Goal: Task Accomplishment & Management: Manage account settings

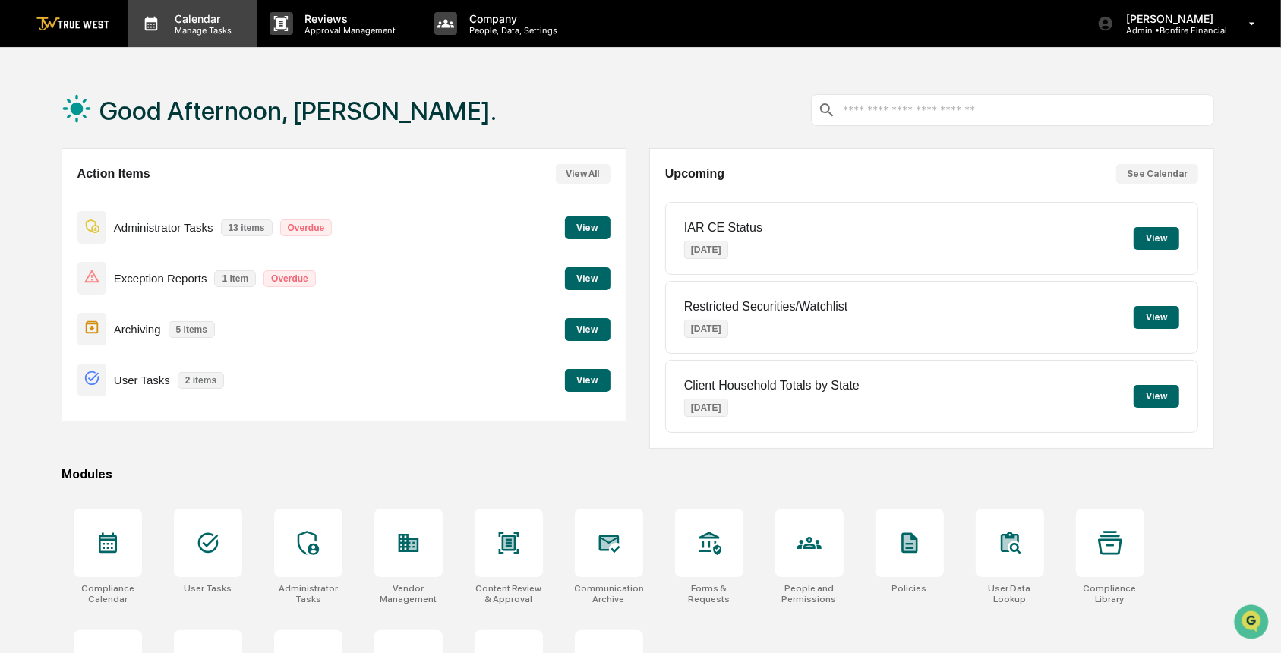
click at [200, 18] on p "Calendar" at bounding box center [200, 18] width 77 height 13
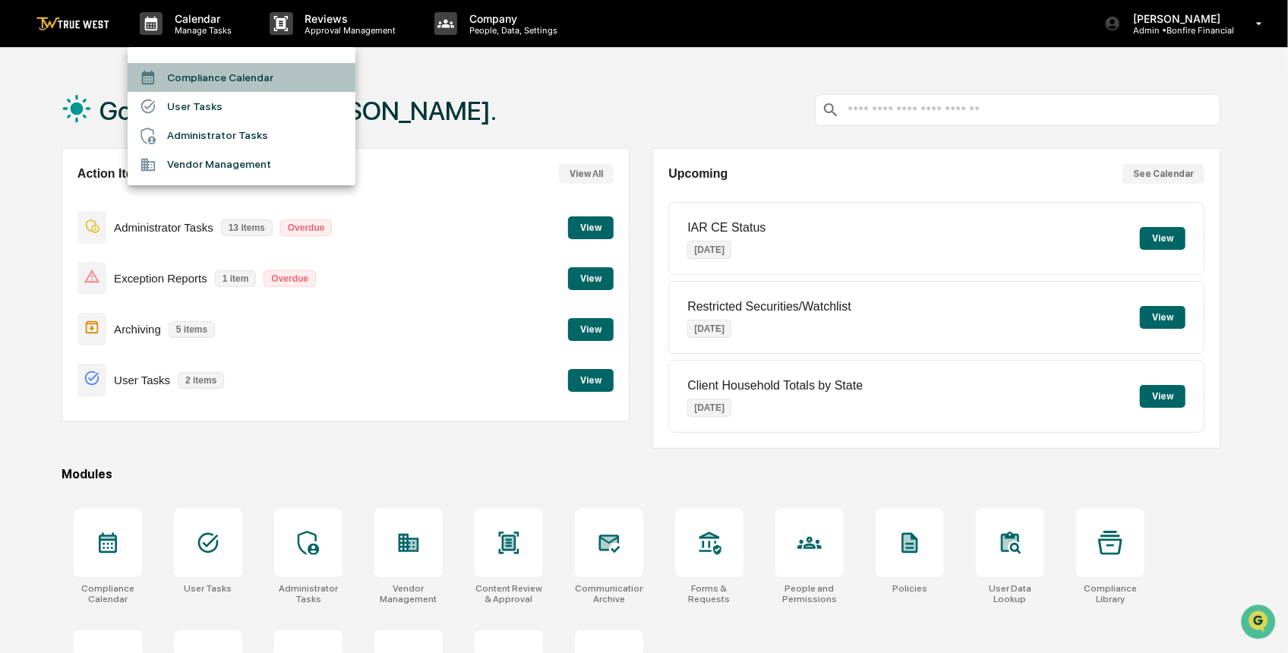
click at [285, 74] on li "Compliance Calendar" at bounding box center [242, 77] width 228 height 29
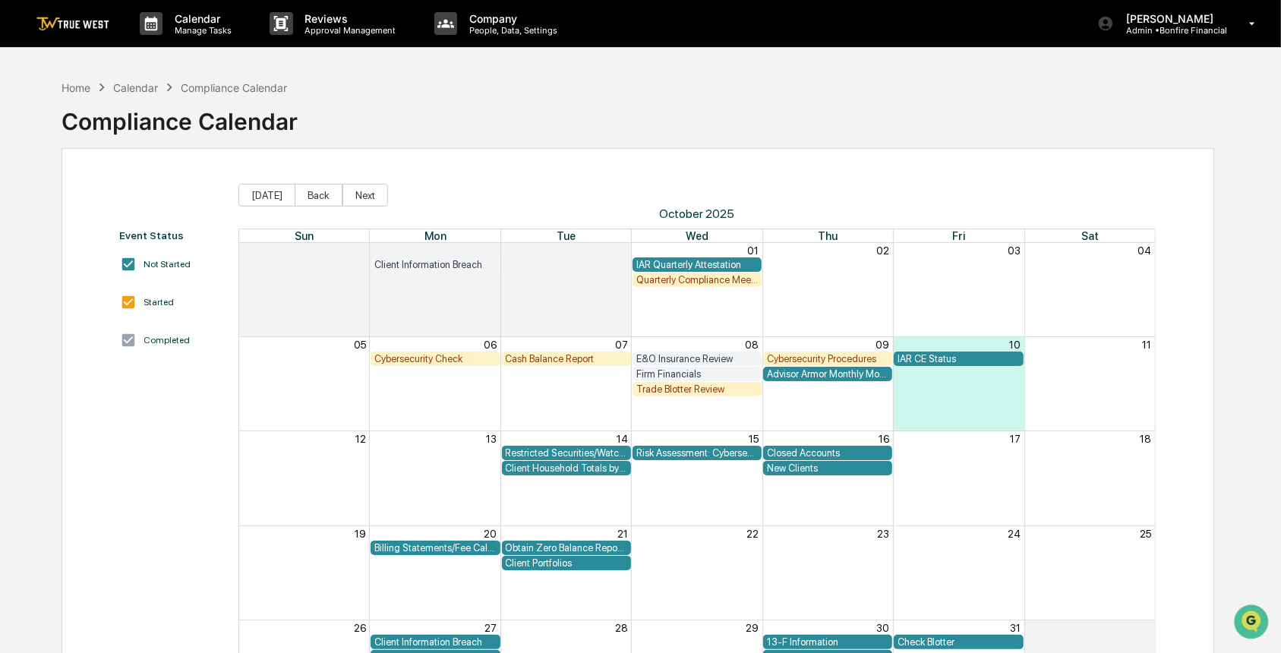
click at [704, 279] on div "Quarterly Compliance Meeting with Executive Team" at bounding box center [696, 279] width 121 height 11
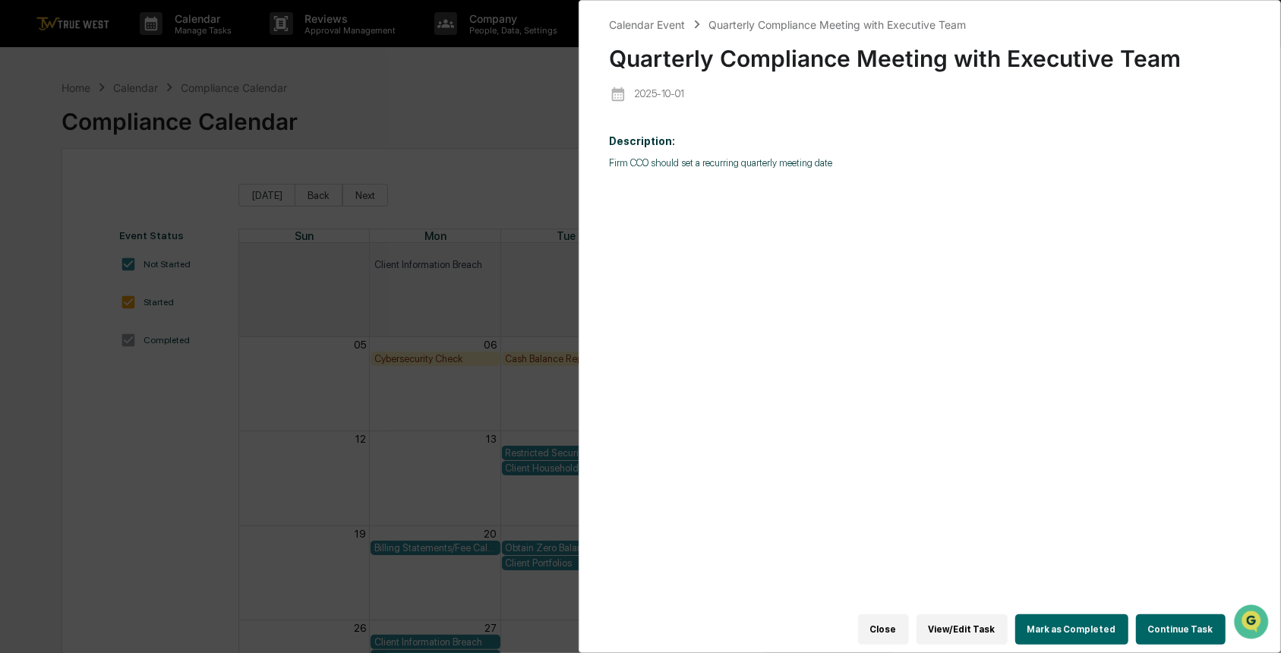
click at [990, 624] on button "View/Edit Task" at bounding box center [961, 629] width 91 height 30
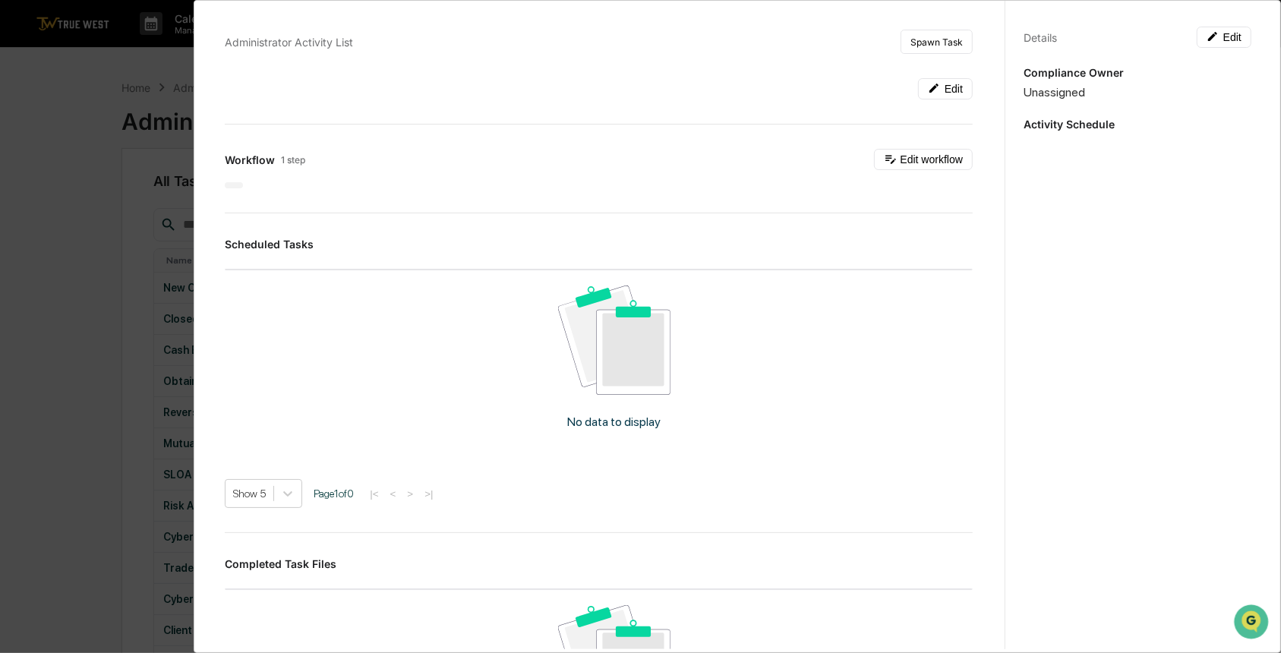
click at [74, 481] on div "Administrator Activity List Spawn Task Edit Workflow 1 step Edit workflow Sched…" at bounding box center [640, 326] width 1281 height 653
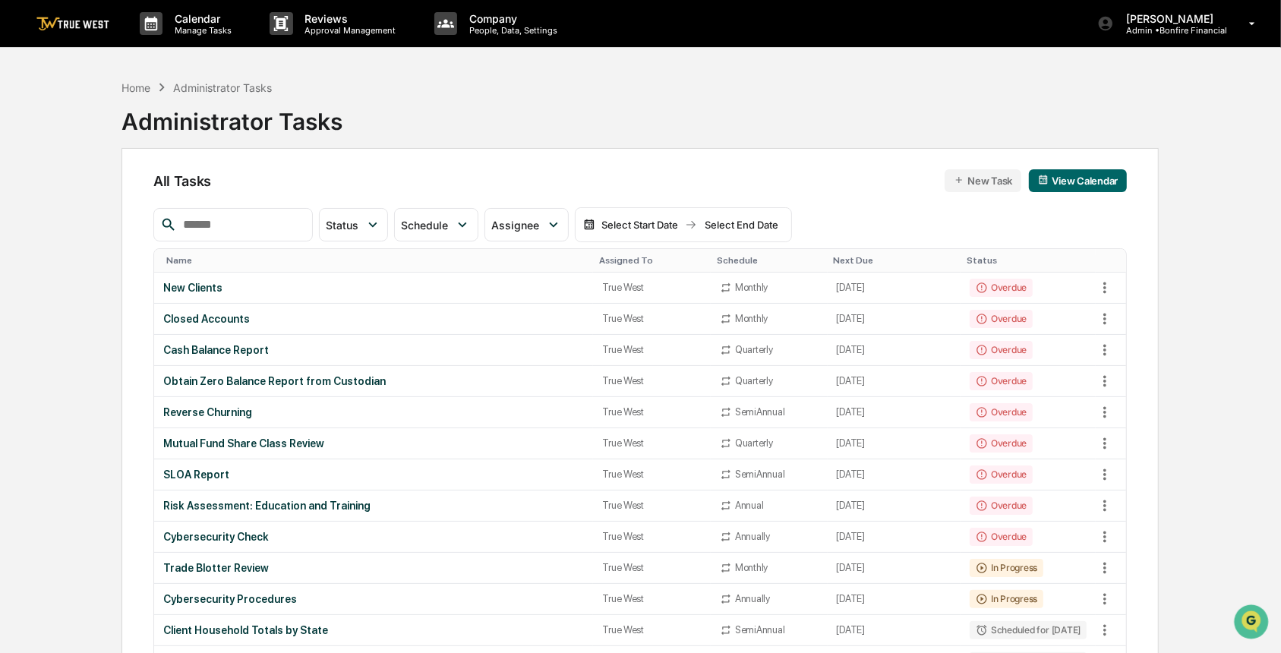
click at [251, 227] on input "text" at bounding box center [241, 225] width 129 height 20
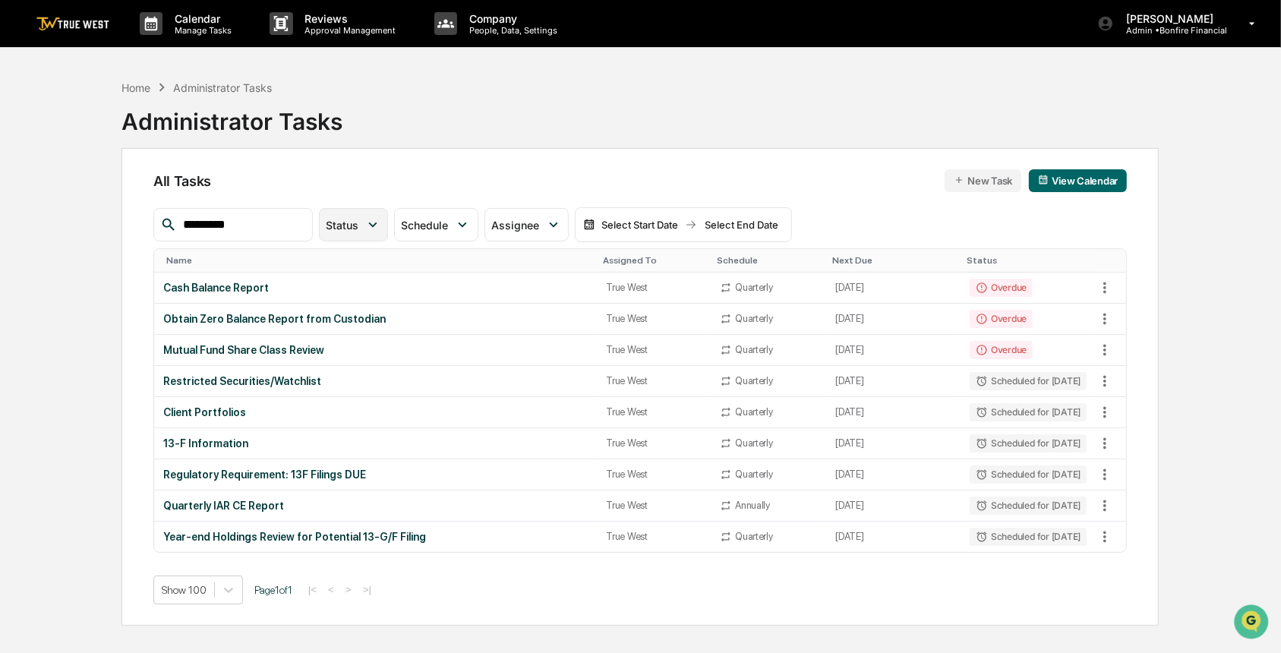
type input "*********"
click at [381, 225] on icon at bounding box center [372, 224] width 17 height 17
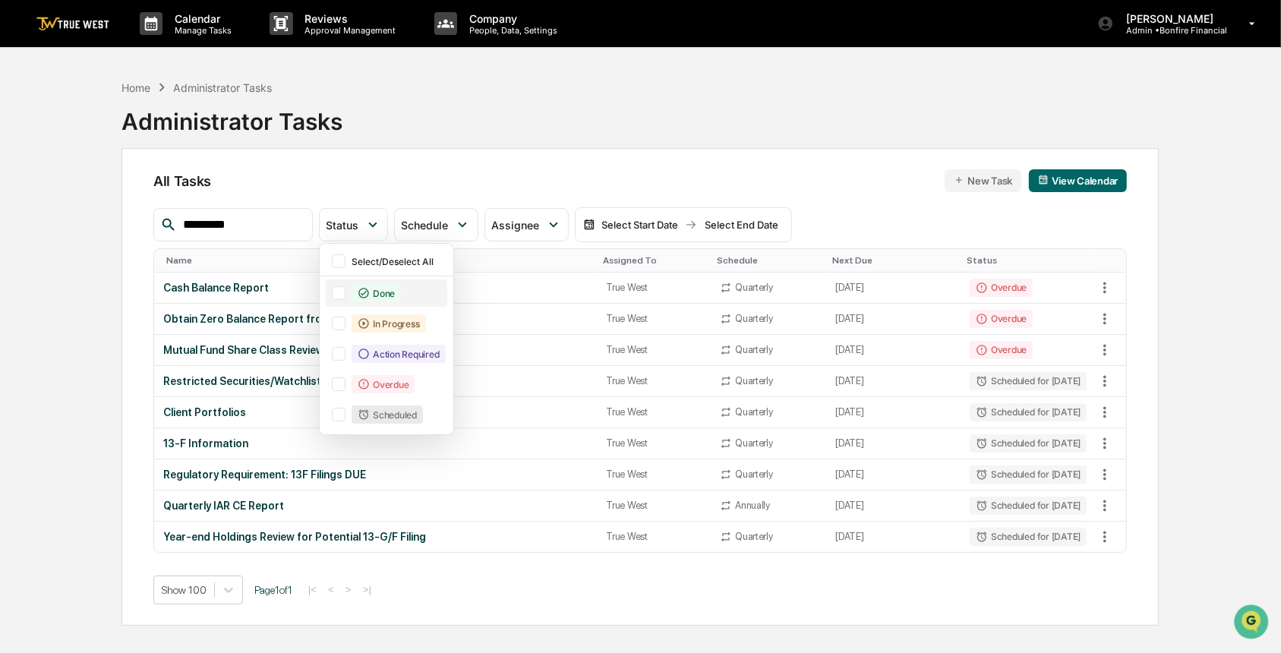
click at [401, 296] on div "Done" at bounding box center [375, 293] width 49 height 18
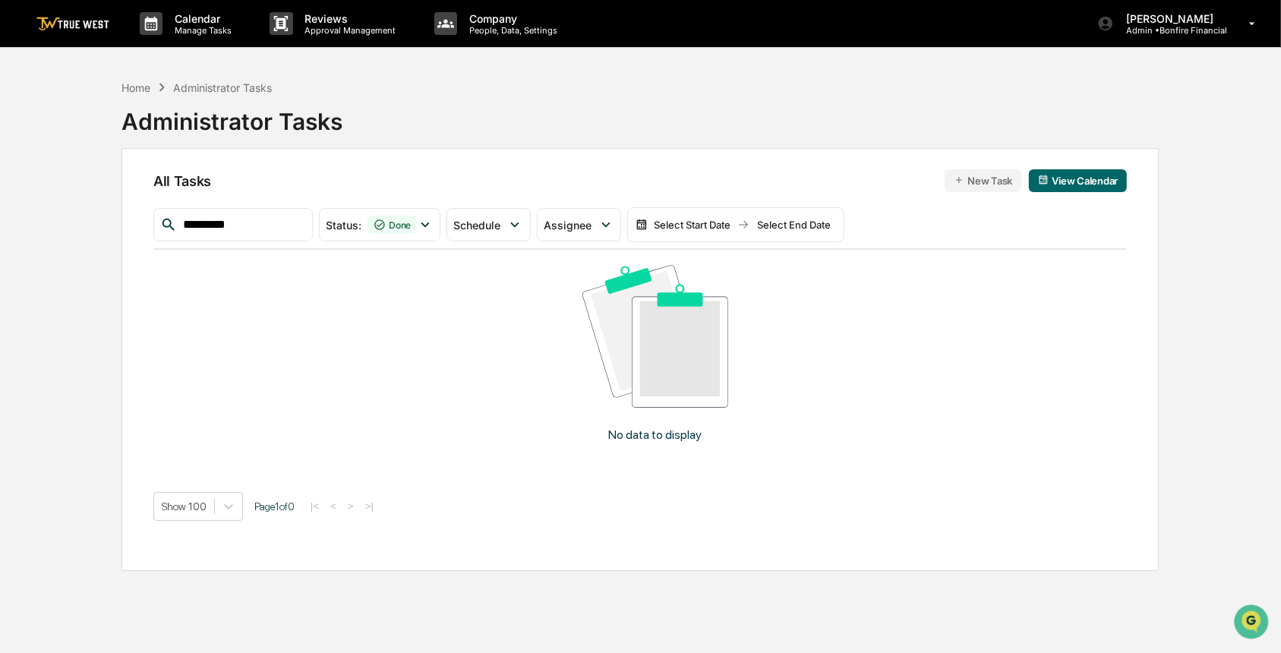
click at [544, 124] on div "Home Administrator Tasks Administrator Tasks" at bounding box center [639, 110] width 1037 height 76
click at [138, 81] on div "Home" at bounding box center [135, 87] width 29 height 13
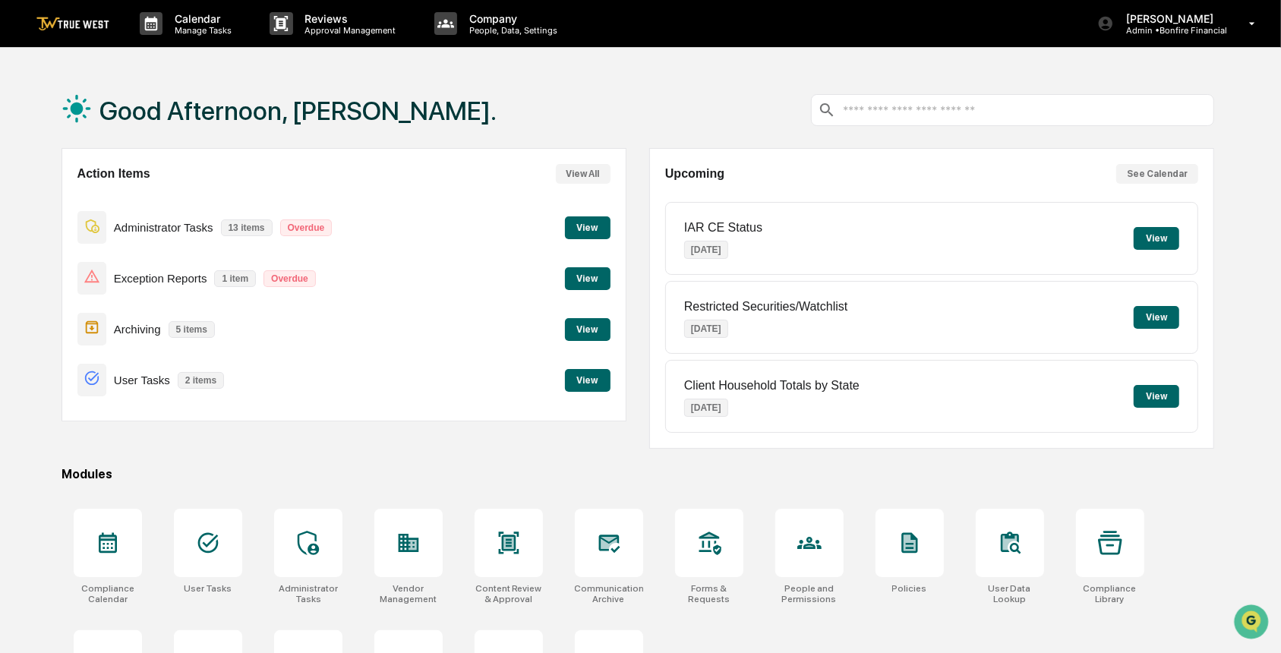
click at [585, 225] on button "View" at bounding box center [588, 227] width 46 height 23
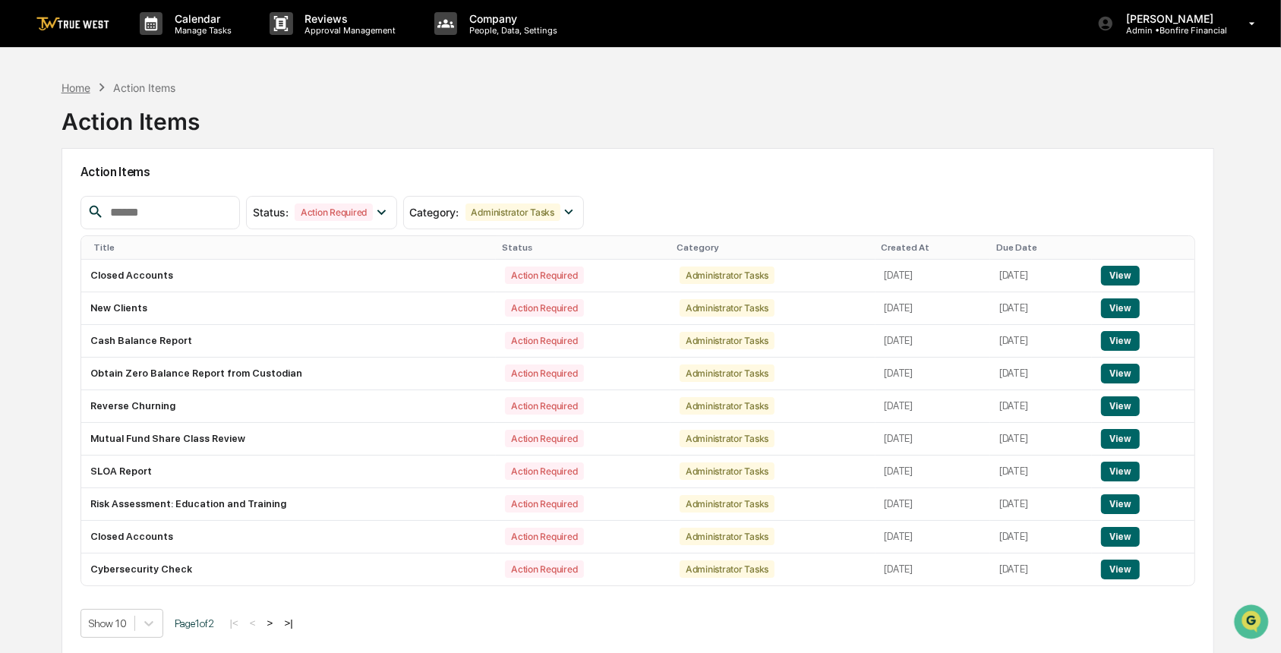
click at [68, 87] on div "Home" at bounding box center [75, 87] width 29 height 13
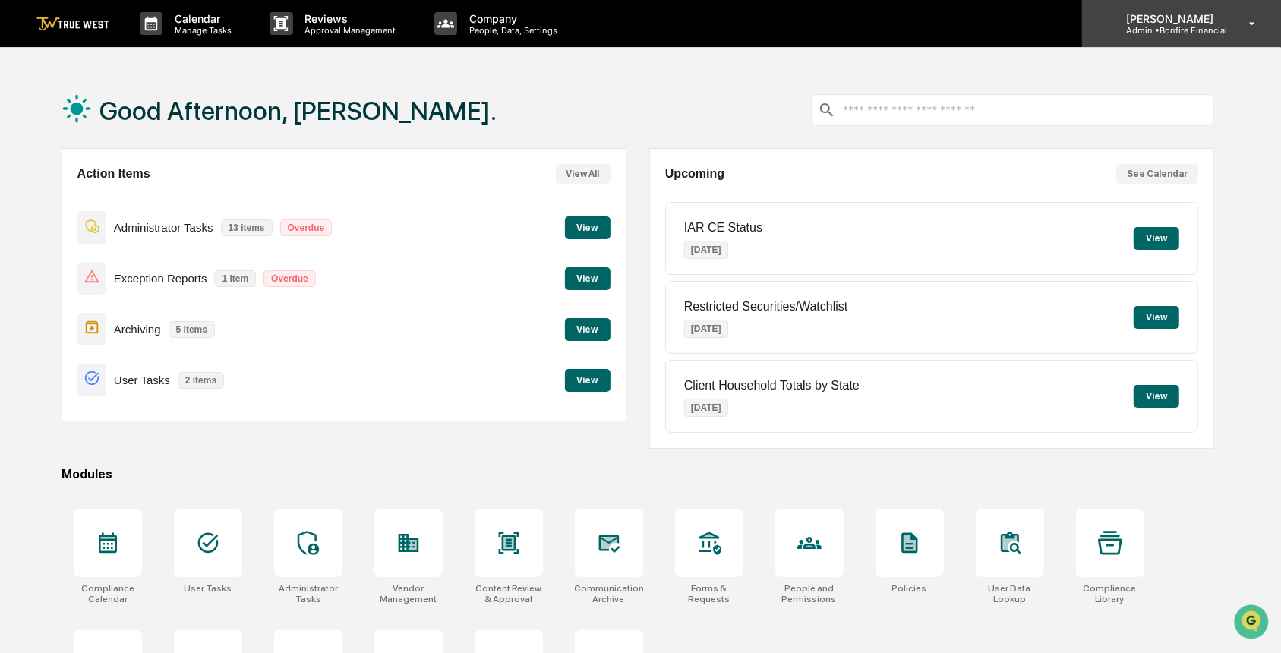
click at [1201, 19] on p "[PERSON_NAME]" at bounding box center [1170, 18] width 113 height 13
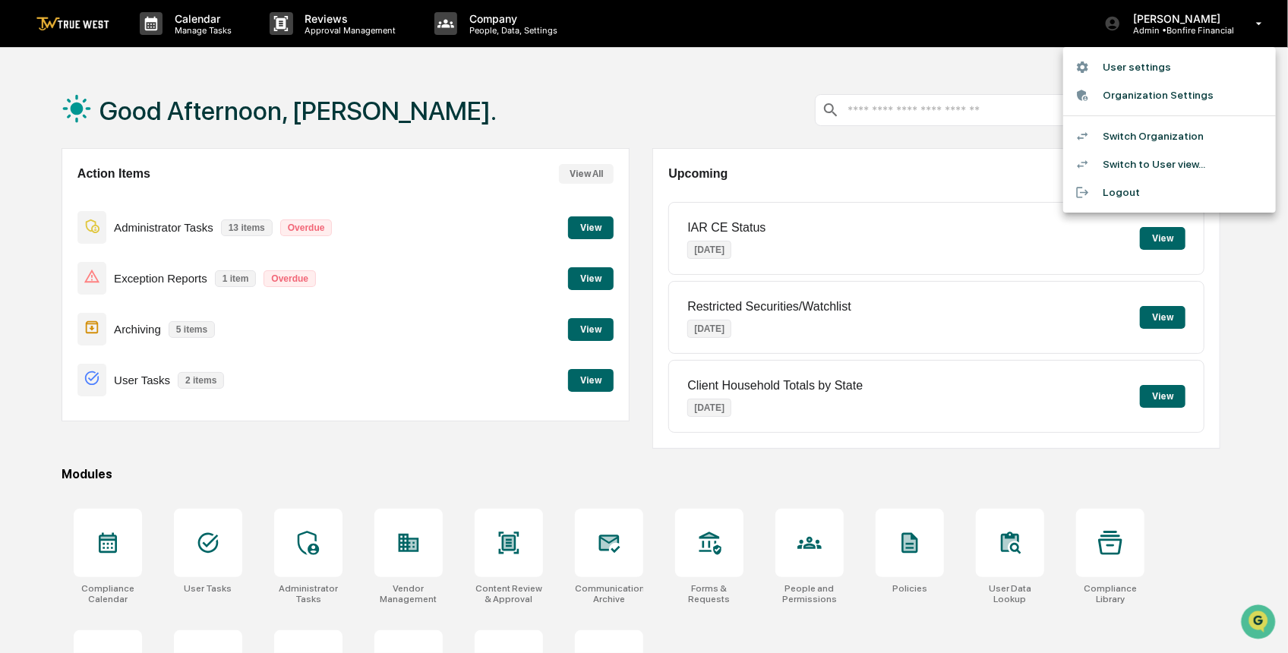
click at [1150, 136] on li "Switch Organization" at bounding box center [1169, 136] width 213 height 28
